Goal: Task Accomplishment & Management: Use online tool/utility

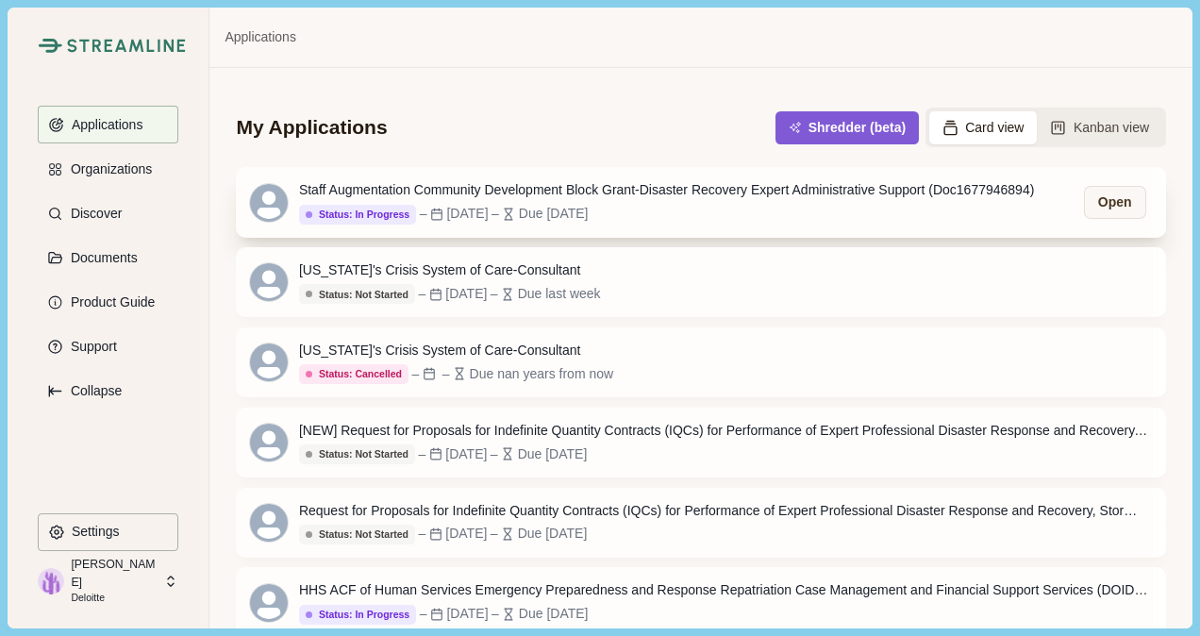
click at [587, 191] on div "Staff Augmentation Community Development Block Grant-Disaster Recovery Expert A…" at bounding box center [666, 190] width 735 height 20
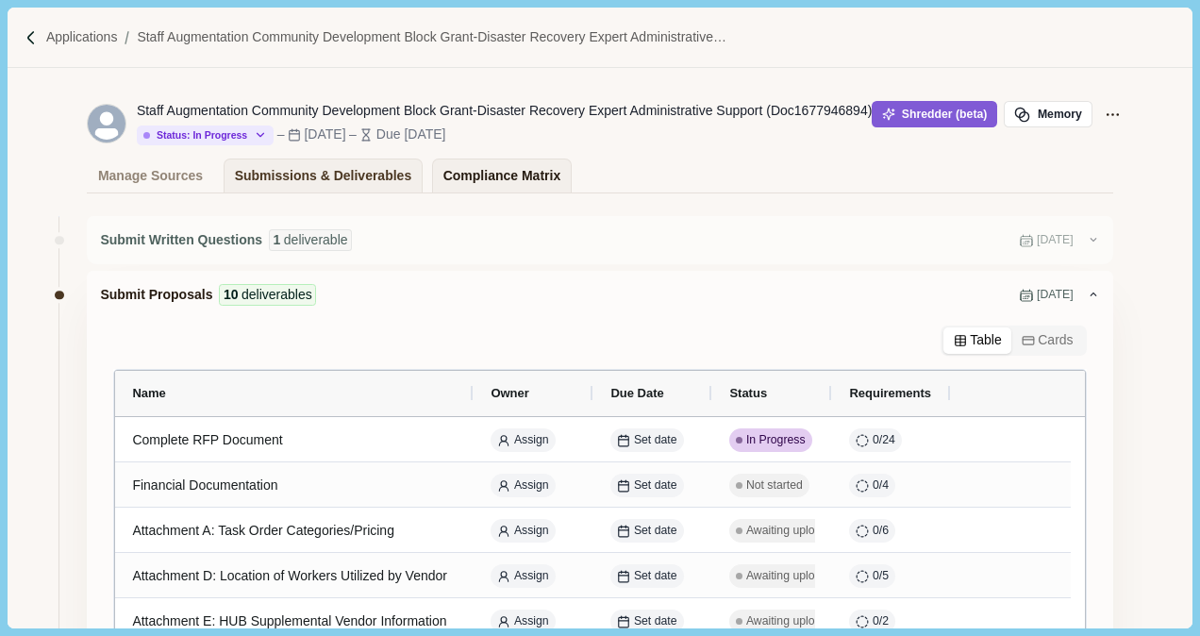
click at [483, 172] on div "Compliance Matrix" at bounding box center [502, 175] width 117 height 33
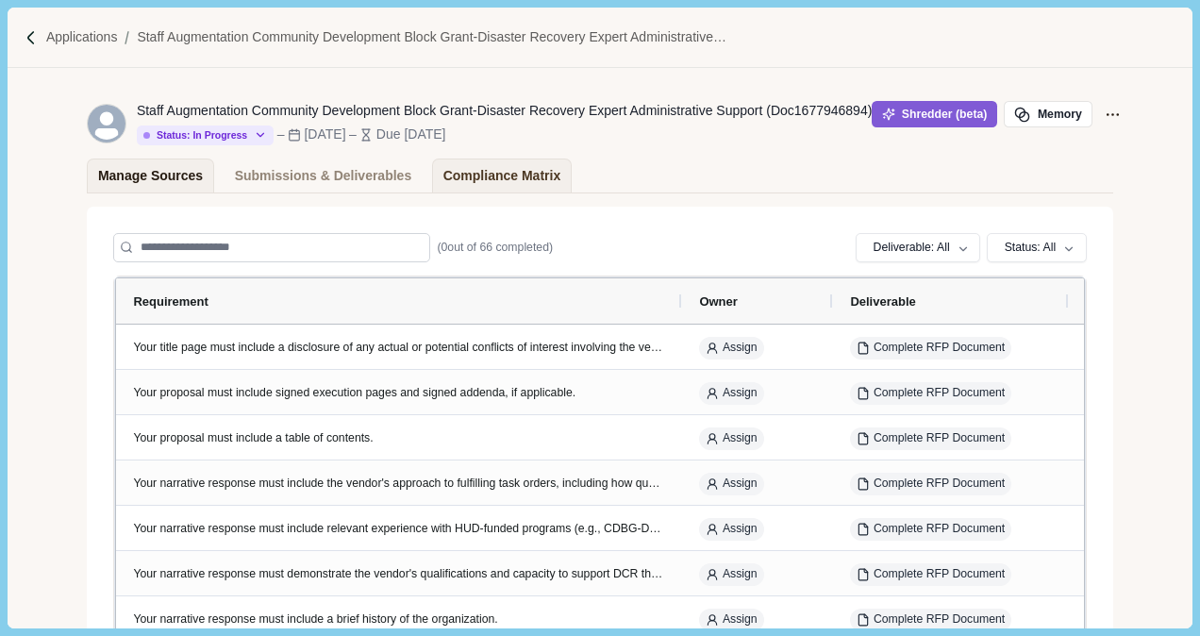
click at [149, 174] on div "Manage Sources" at bounding box center [150, 175] width 105 height 33
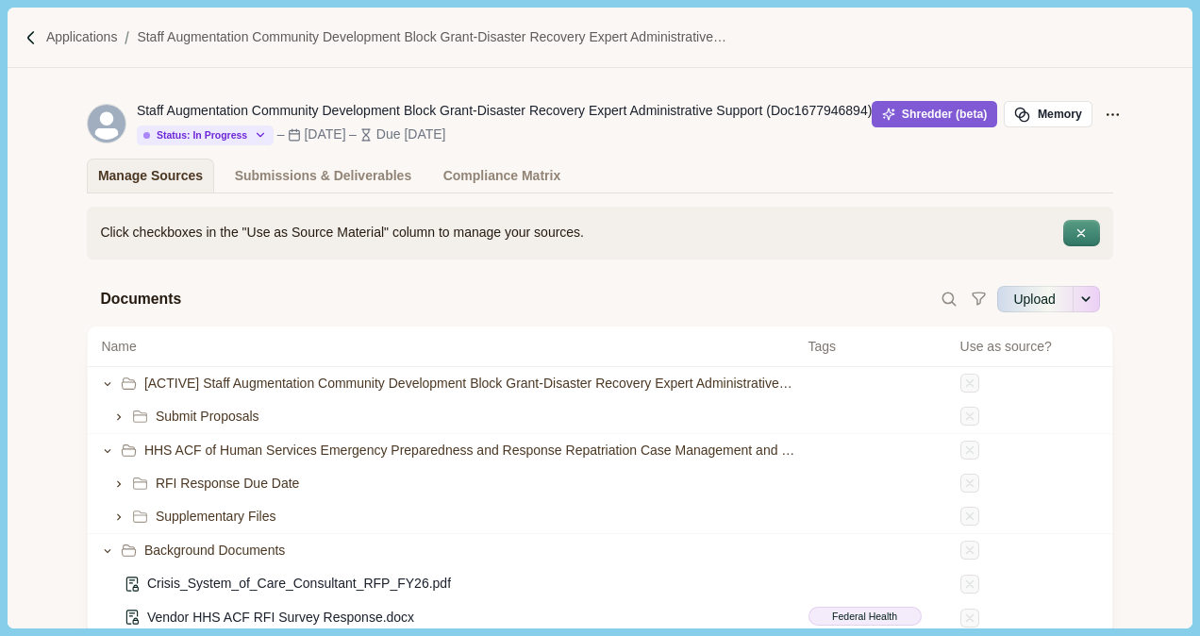
click at [936, 94] on div "Staff Augmentation Community Development Block Grant-Disaster Recovery Expert A…" at bounding box center [600, 123] width 1026 height 70
click at [940, 109] on button "Shredder (beta)" at bounding box center [935, 114] width 126 height 26
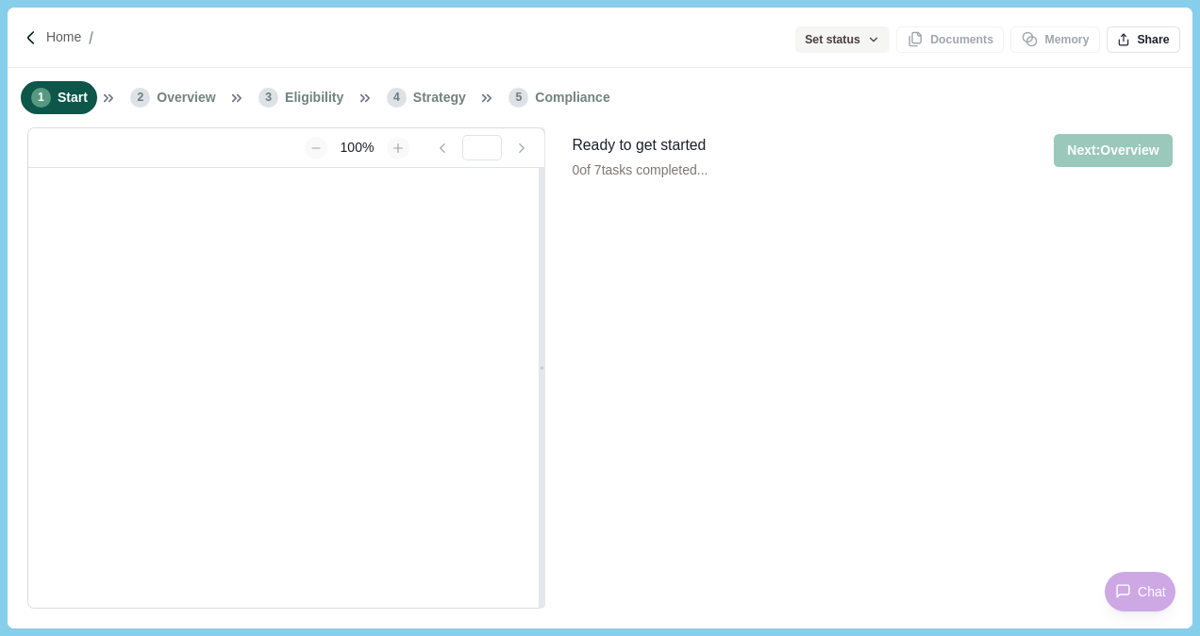
type input "**********"
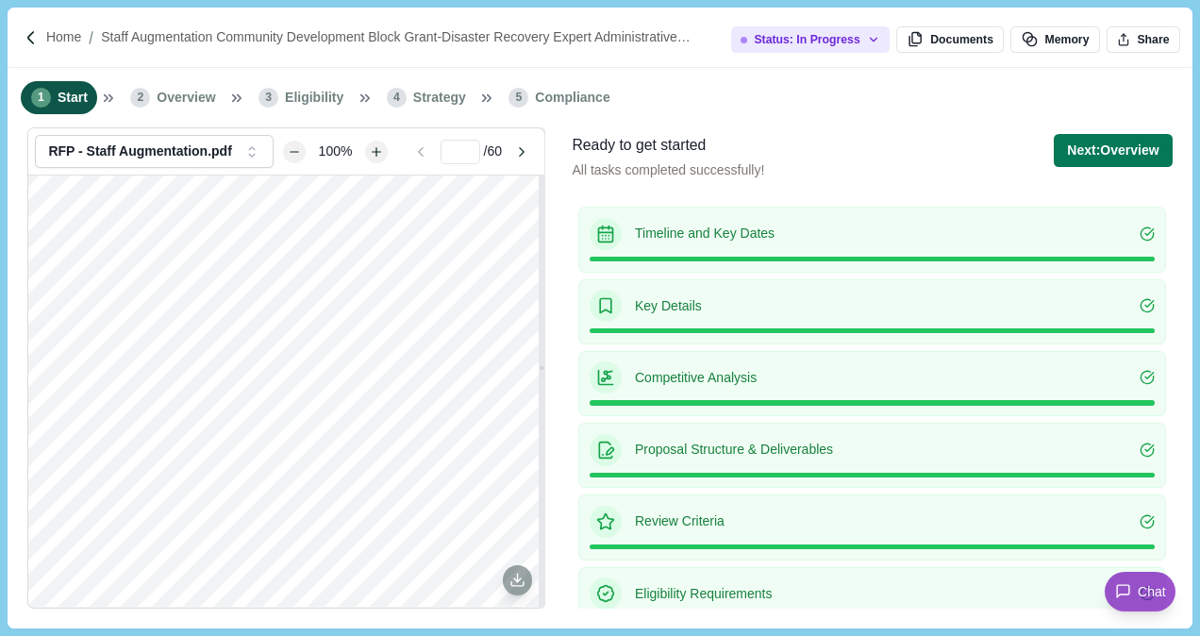
scroll to position [91, 0]
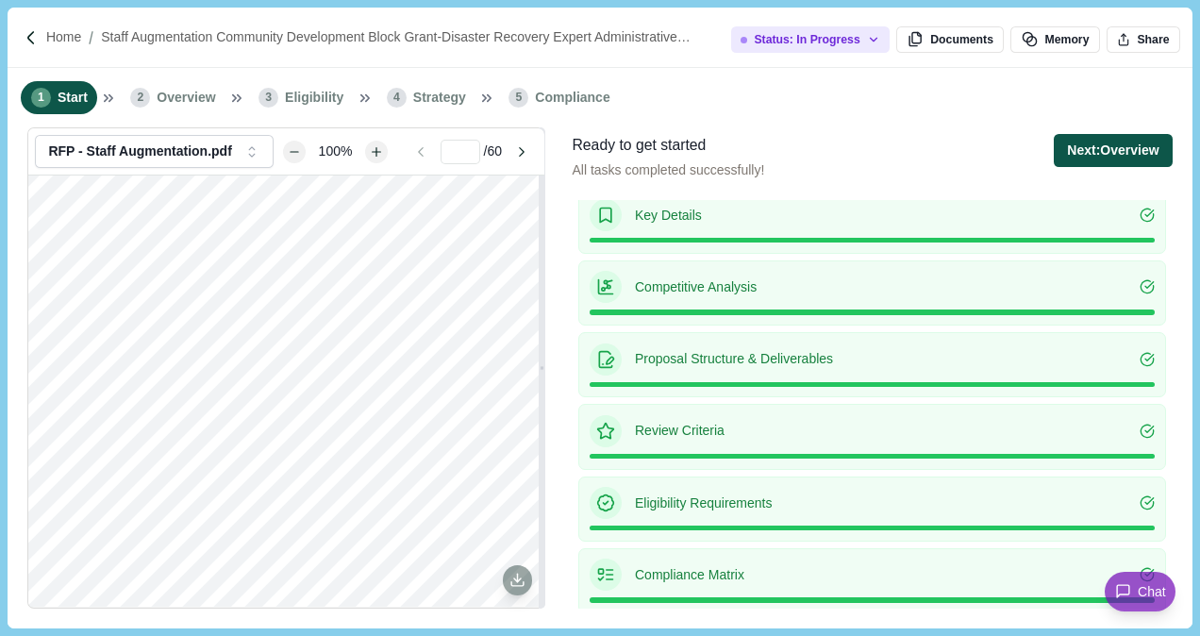
click at [1136, 143] on button "Next: Overview" at bounding box center [1113, 150] width 118 height 33
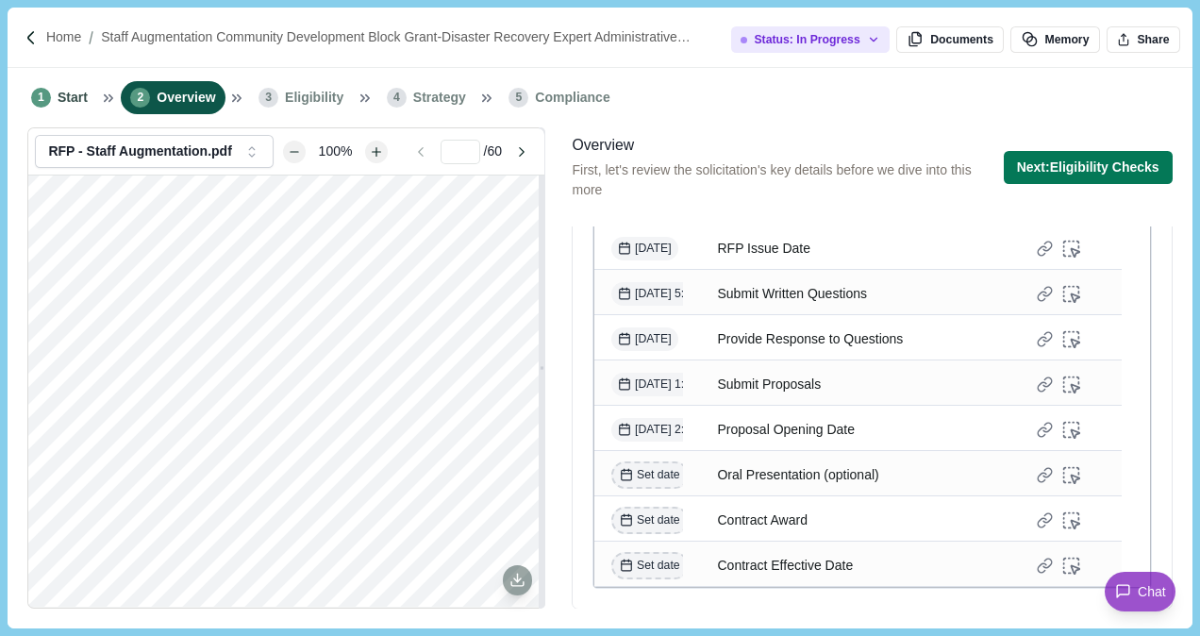
scroll to position [576, 0]
click at [1061, 171] on button "Next: Eligibility Checks" at bounding box center [1088, 167] width 169 height 33
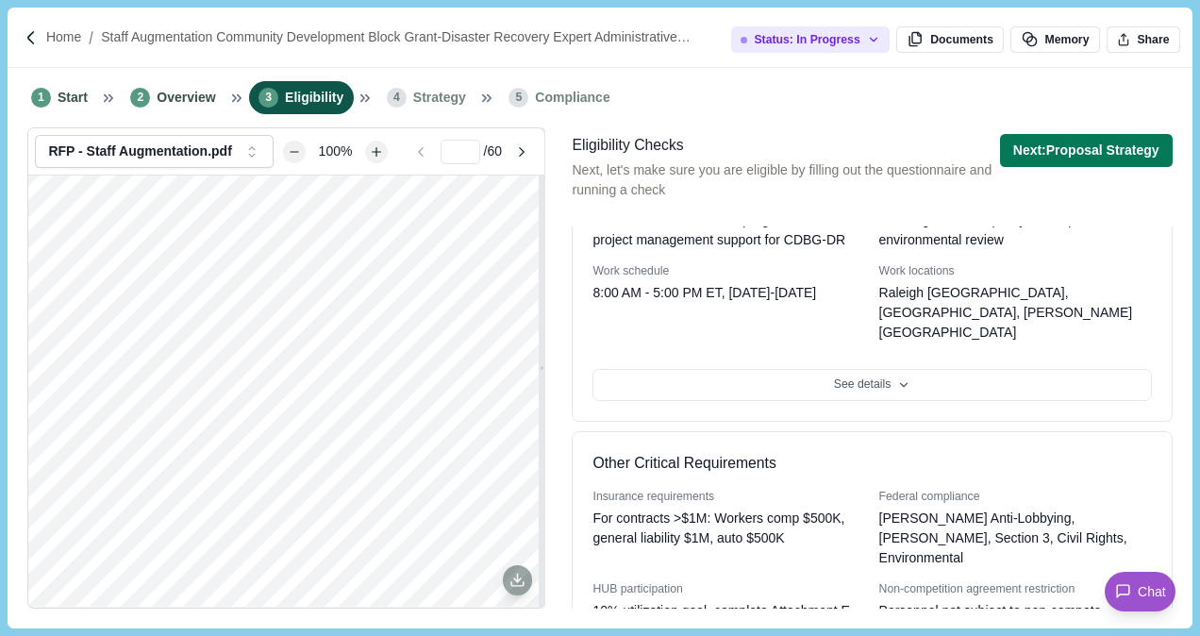
scroll to position [671, 0]
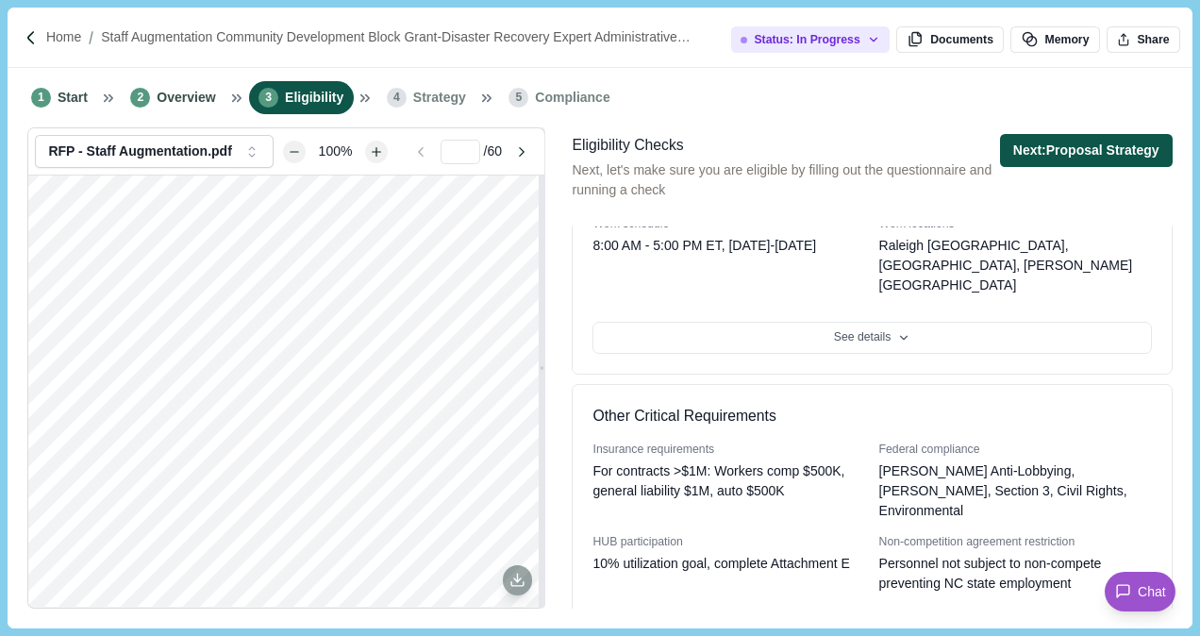
click at [1059, 157] on button "Next: Proposal Strategy" at bounding box center [1086, 150] width 173 height 33
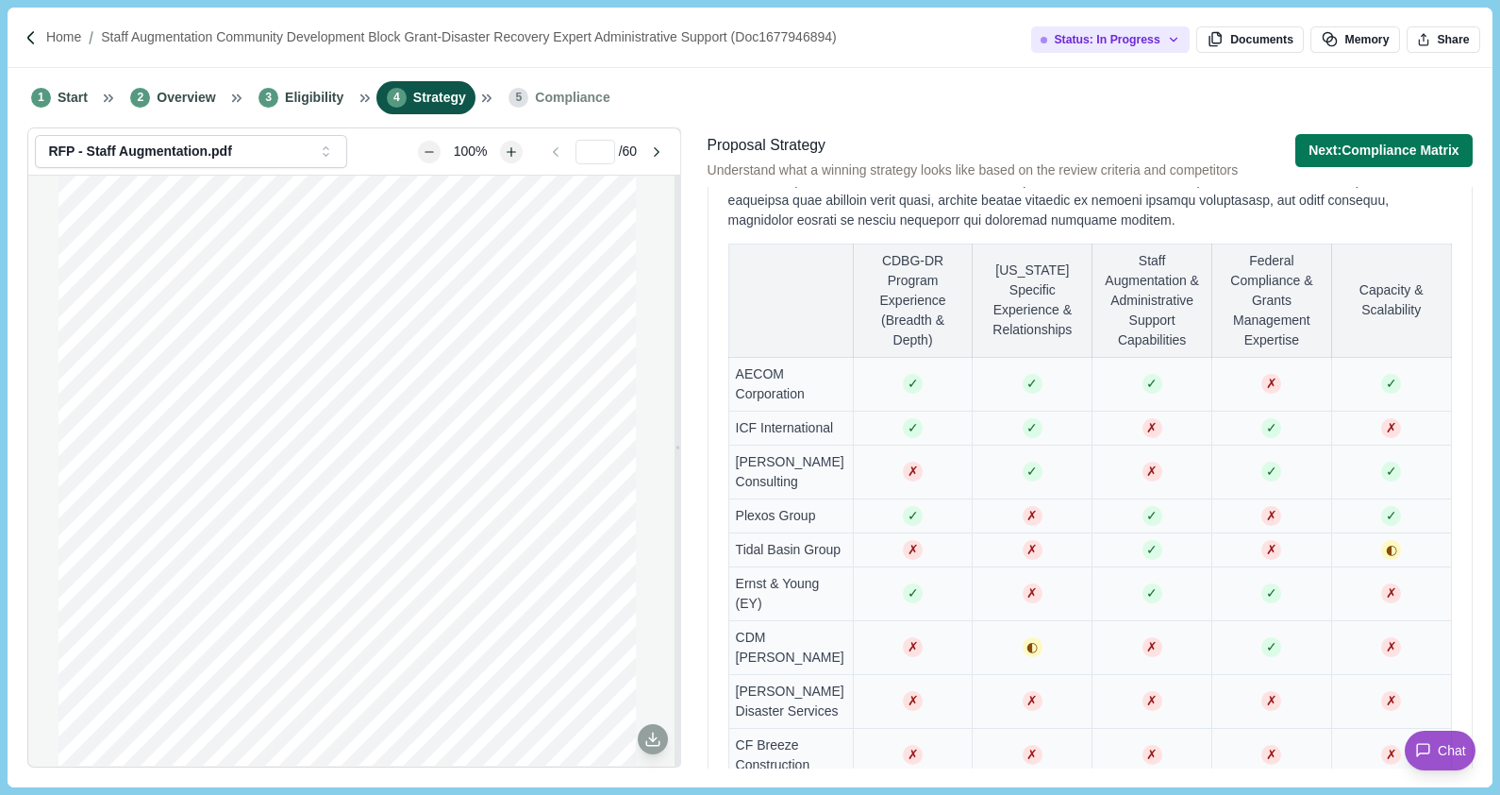
scroll to position [1568, 0]
